Goal: Information Seeking & Learning: Check status

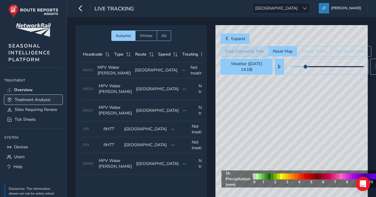
click at [30, 100] on span "Treatment Analysis" at bounding box center [33, 100] width 36 height 6
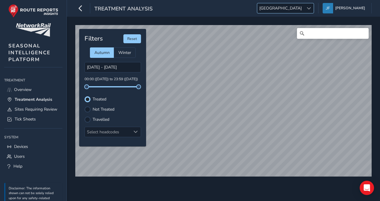
click at [311, 8] on span at bounding box center [309, 8] width 4 height 4
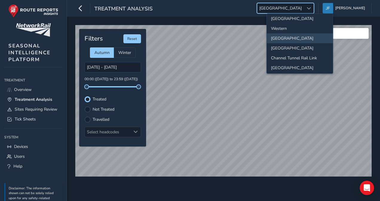
scroll to position [53, 0]
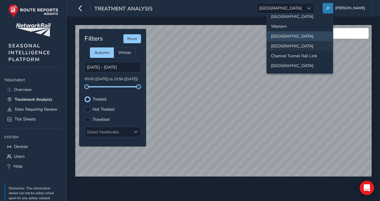
click at [278, 45] on li "[GEOGRAPHIC_DATA]" at bounding box center [300, 46] width 66 height 10
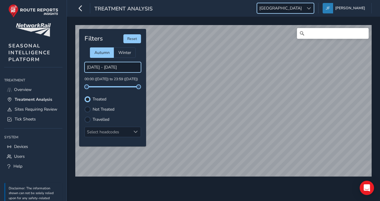
click at [106, 66] on input "[DATE] - [DATE]" at bounding box center [113, 67] width 56 height 10
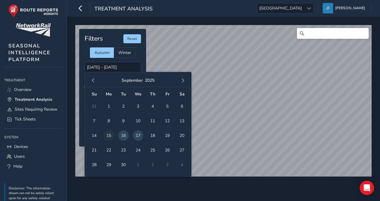
click at [108, 137] on span "15" at bounding box center [109, 136] width 10 height 10
click at [110, 136] on span "15" at bounding box center [109, 136] width 10 height 10
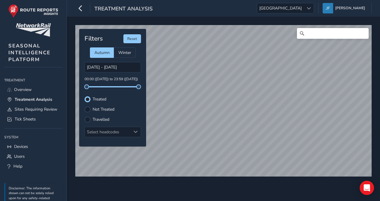
click at [102, 120] on label "Travelled" at bounding box center [101, 120] width 17 height 4
click at [88, 119] on input "Travelled" at bounding box center [88, 119] width 0 height 0
click at [111, 131] on div "Select headcodes" at bounding box center [108, 132] width 46 height 10
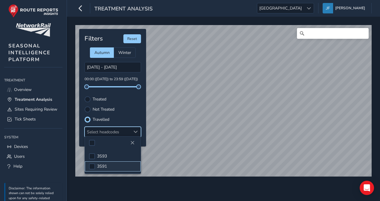
click at [103, 165] on span "3S91" at bounding box center [102, 167] width 10 height 6
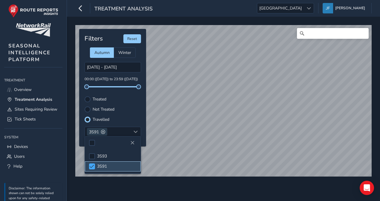
click at [92, 166] on span at bounding box center [92, 167] width 4 height 4
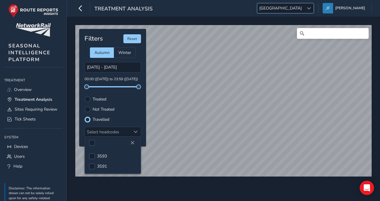
click at [311, 9] on span at bounding box center [309, 8] width 4 height 4
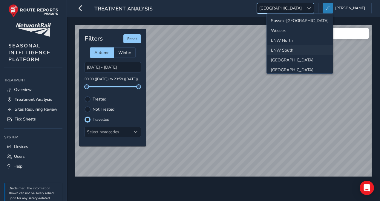
scroll to position [30, 0]
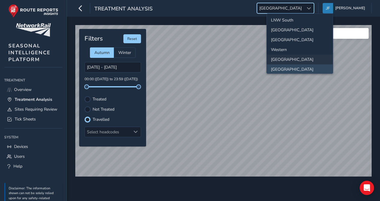
click at [282, 59] on li "[GEOGRAPHIC_DATA]" at bounding box center [300, 60] width 66 height 10
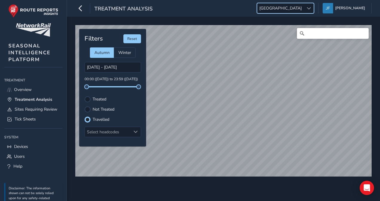
click at [96, 99] on label "Treated" at bounding box center [100, 99] width 14 height 4
click at [88, 99] on input "Treated" at bounding box center [88, 99] width 0 height 0
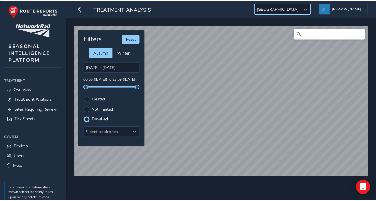
scroll to position [3, 3]
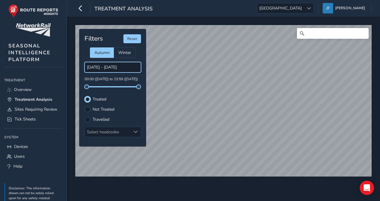
click at [124, 66] on input "[DATE] - [DATE]" at bounding box center [113, 67] width 56 height 10
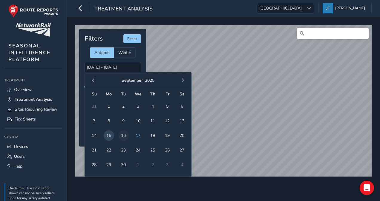
click at [123, 135] on span "16" at bounding box center [123, 136] width 10 height 10
click at [123, 134] on span "16" at bounding box center [123, 136] width 10 height 10
type input "[DATE] - [DATE]"
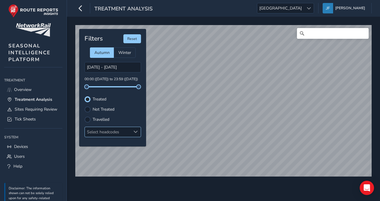
click at [134, 132] on span at bounding box center [136, 132] width 4 height 4
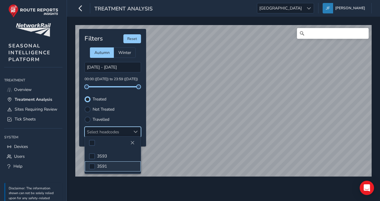
click at [104, 165] on span "3S91" at bounding box center [102, 167] width 10 height 6
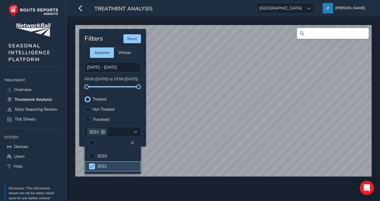
click at [104, 165] on span "3S91" at bounding box center [102, 167] width 10 height 6
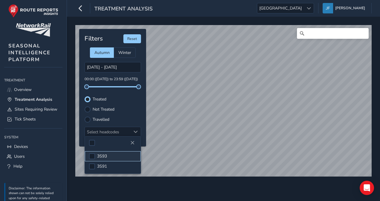
click at [105, 155] on span "3S93" at bounding box center [102, 157] width 10 height 6
click at [137, 102] on div "Treated" at bounding box center [113, 100] width 56 height 6
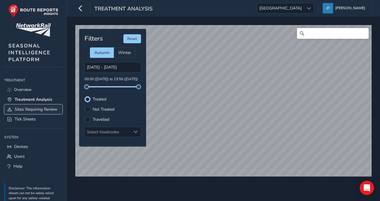
click at [26, 108] on span "Sites Requiring Review" at bounding box center [36, 110] width 43 height 6
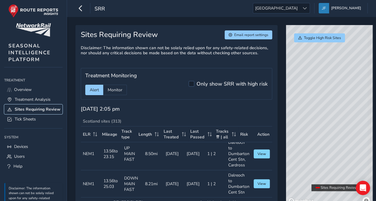
scroll to position [7, 0]
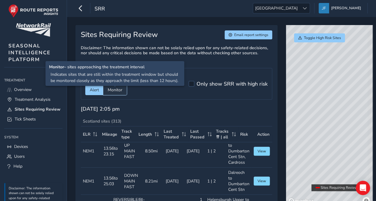
click at [113, 91] on span "Monitor" at bounding box center [115, 90] width 15 height 6
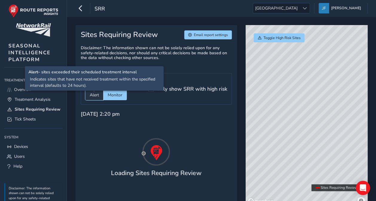
click at [97, 95] on span "Alert" at bounding box center [94, 95] width 9 height 6
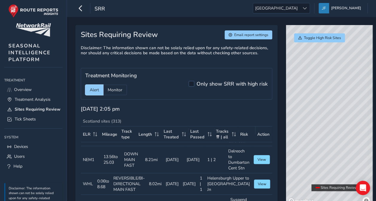
scroll to position [0, 0]
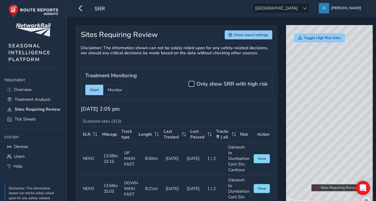
click at [188, 83] on div at bounding box center [191, 84] width 6 height 6
click at [189, 83] on span at bounding box center [191, 84] width 4 height 4
